Goal: Find specific page/section: Find specific page/section

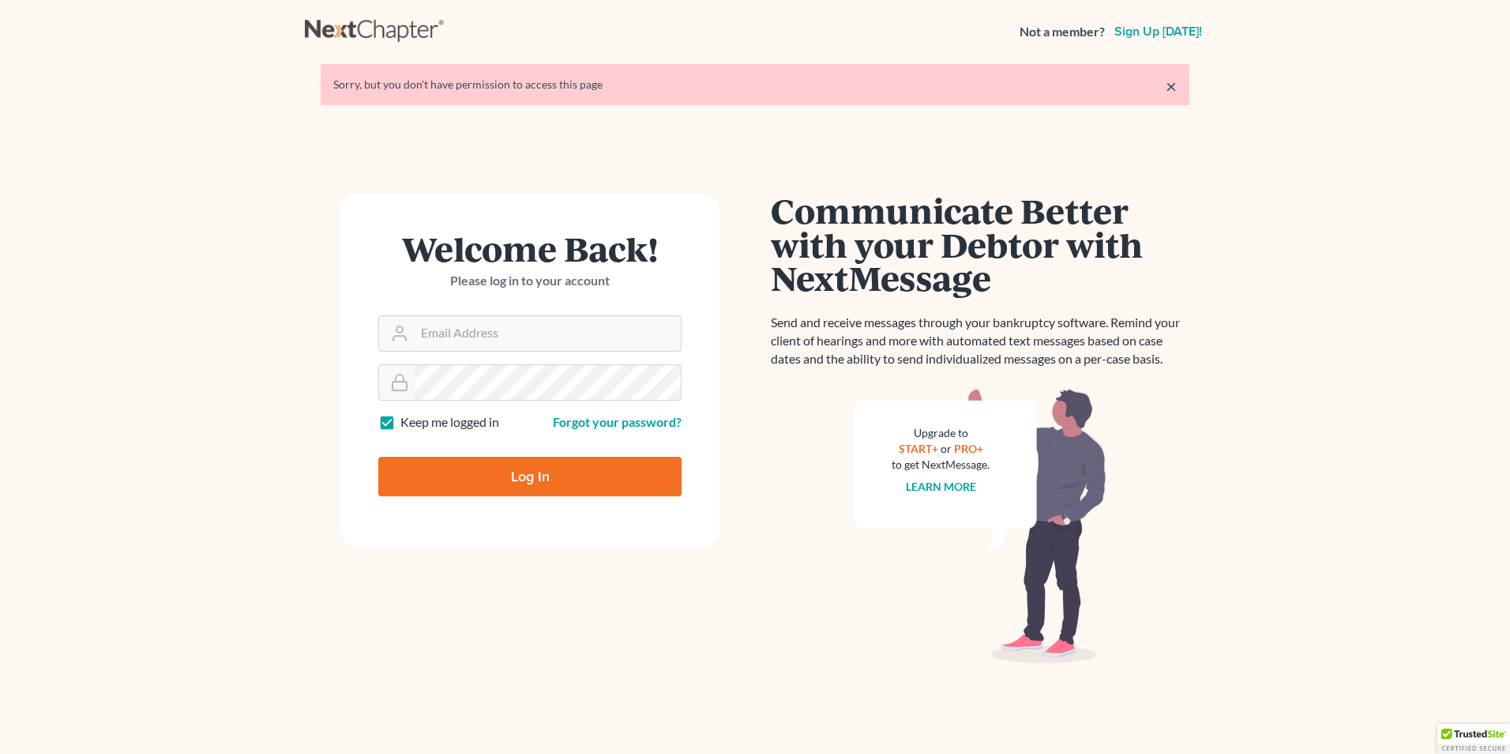
type input "[PERSON_NAME][EMAIL_ADDRESS][DOMAIN_NAME]"
click at [540, 466] on input "Log In" at bounding box center [529, 476] width 303 height 39
type input "Thinking..."
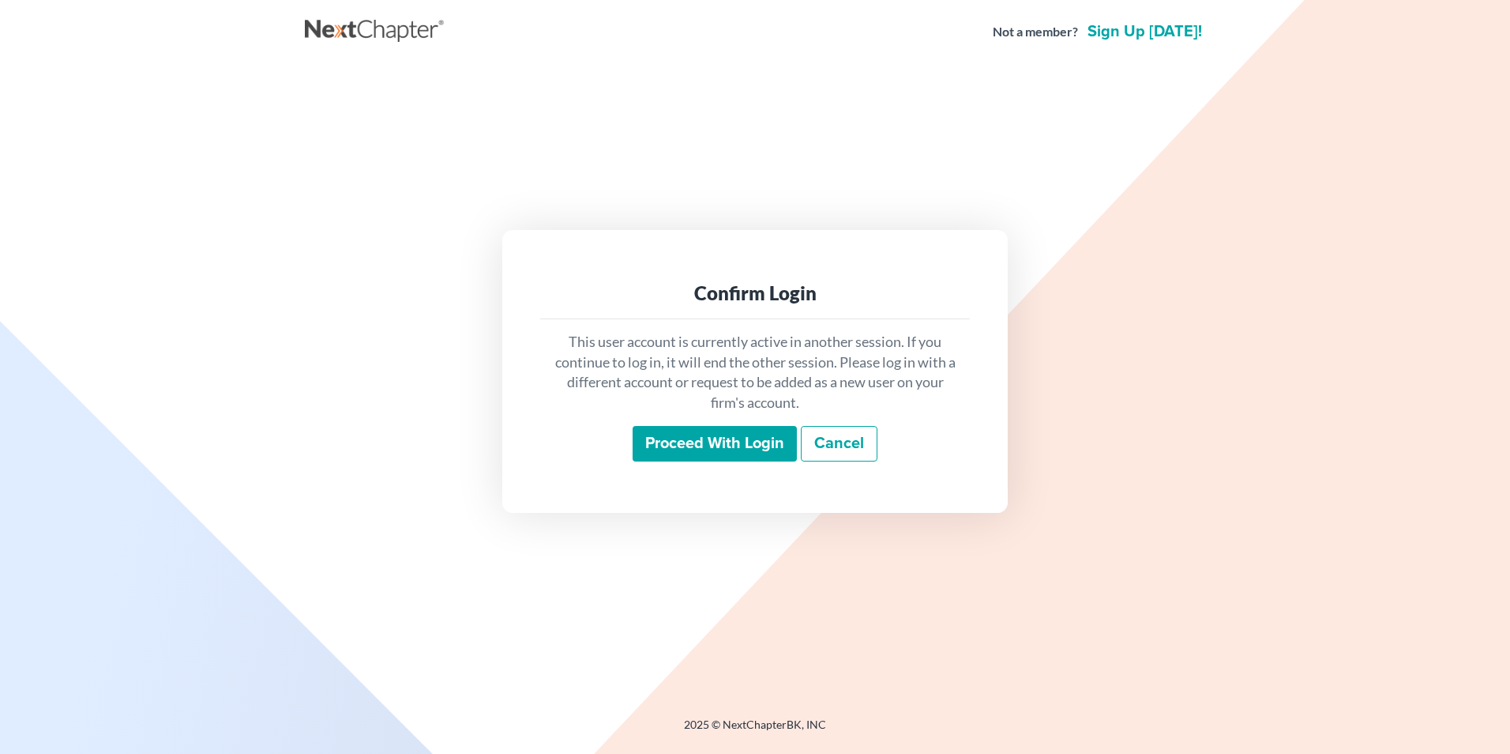
click at [702, 446] on input "Proceed with login" at bounding box center [715, 444] width 164 height 36
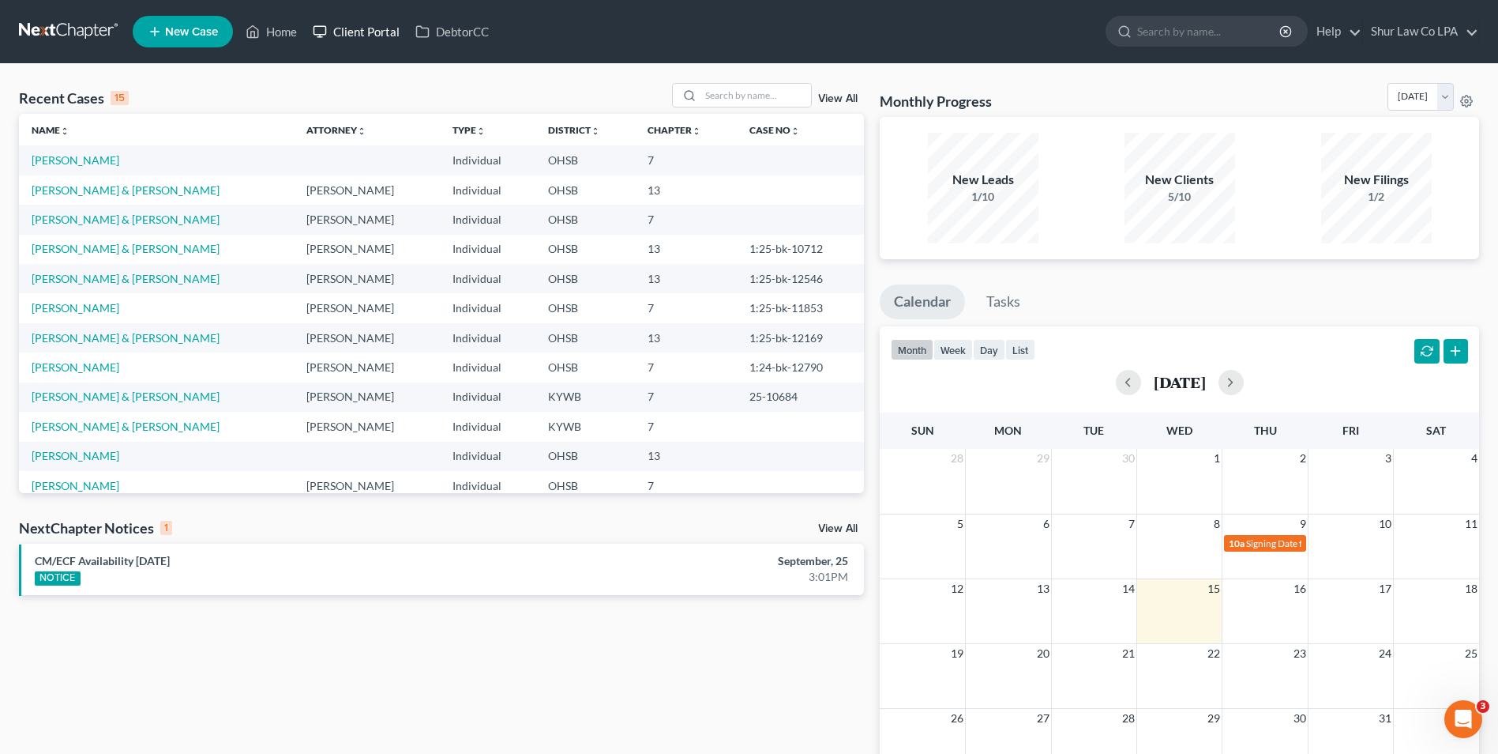
click at [368, 31] on link "Client Portal" at bounding box center [356, 31] width 103 height 28
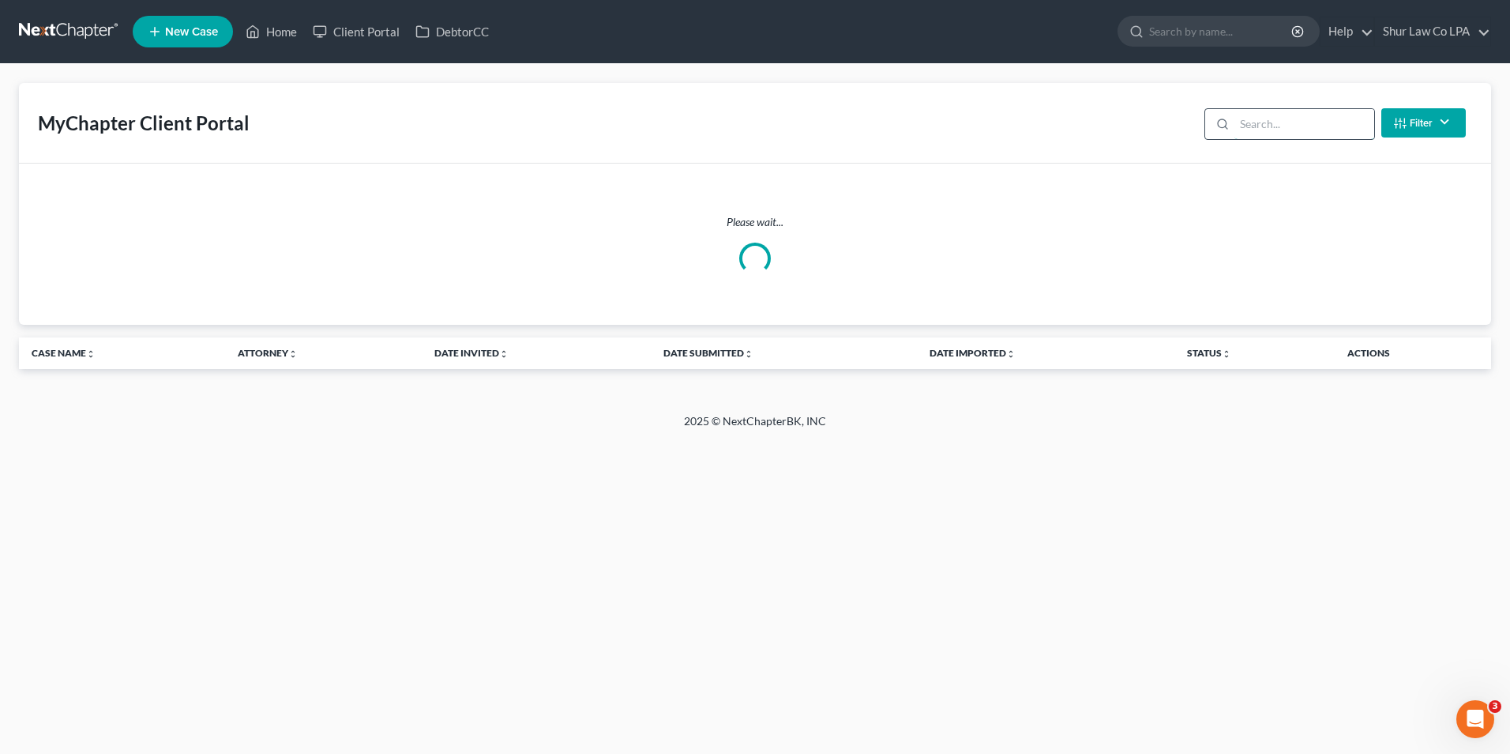
click at [1298, 123] on input "search" at bounding box center [1305, 124] width 140 height 30
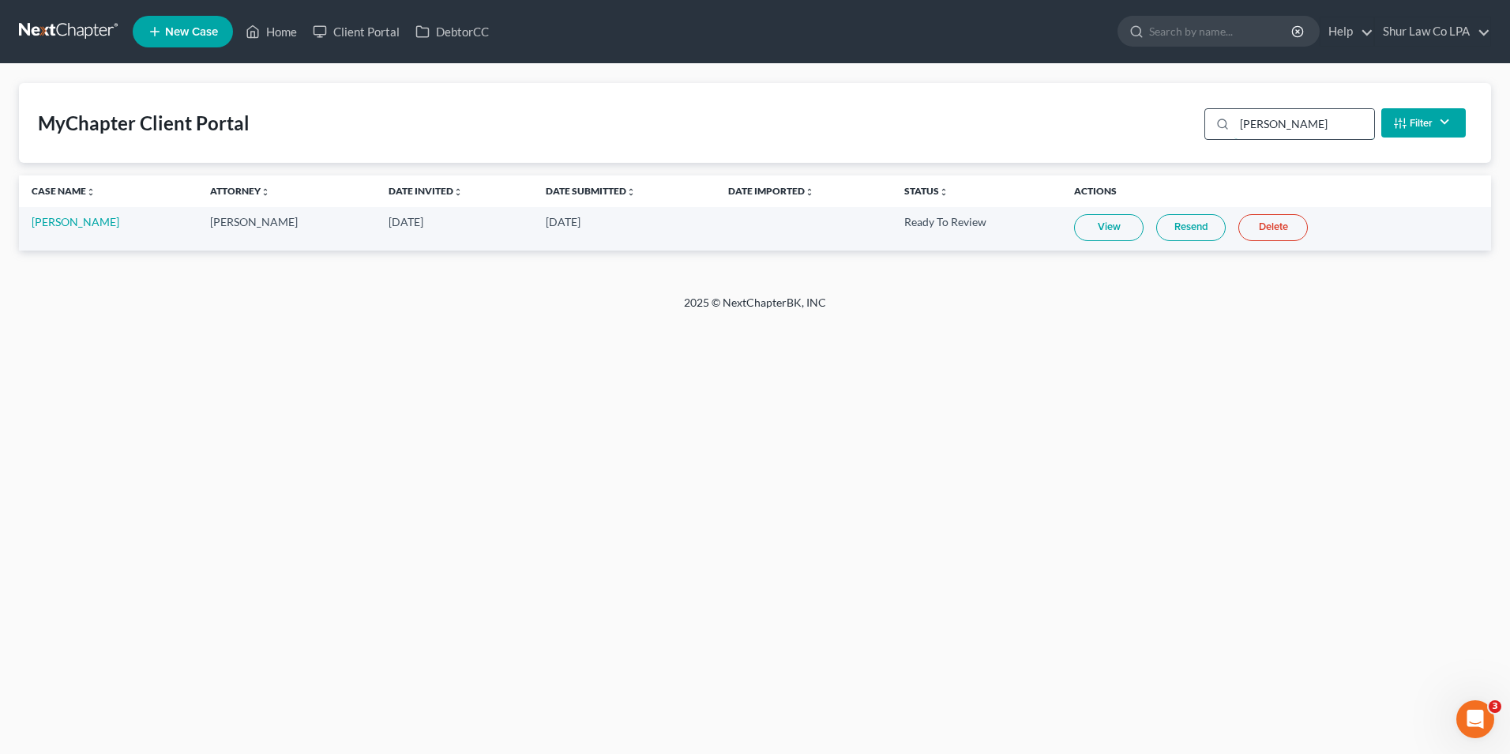
type input "judd"
click at [1103, 234] on link "View" at bounding box center [1109, 227] width 70 height 27
